Goal: Navigation & Orientation: Understand site structure

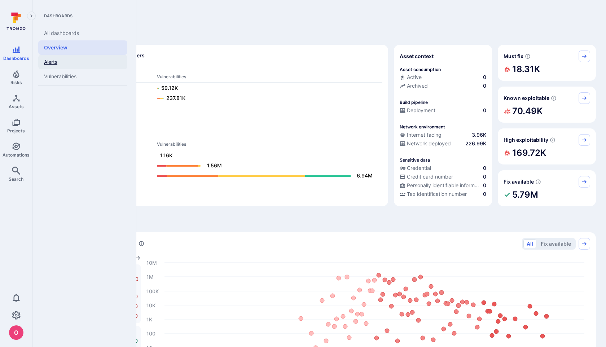
click at [53, 62] on link "Alerts" at bounding box center [82, 62] width 89 height 14
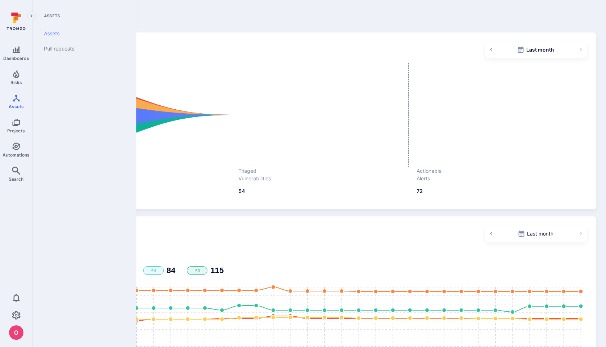
click at [65, 31] on link "Assets" at bounding box center [82, 33] width 89 height 15
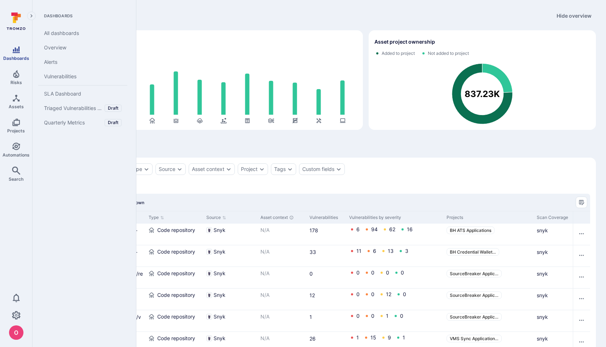
click at [14, 49] on icon "Dashboards" at bounding box center [16, 49] width 9 height 9
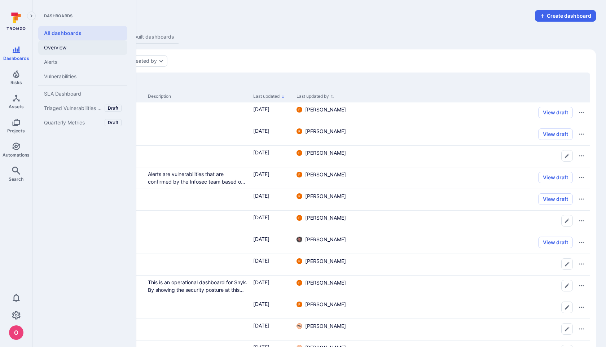
click at [55, 46] on link "Overview" at bounding box center [82, 47] width 89 height 14
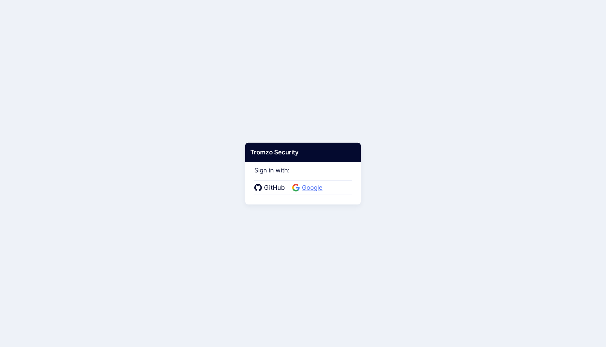
click at [313, 186] on span "Google" at bounding box center [312, 187] width 25 height 9
